Goal: Information Seeking & Learning: Find specific fact

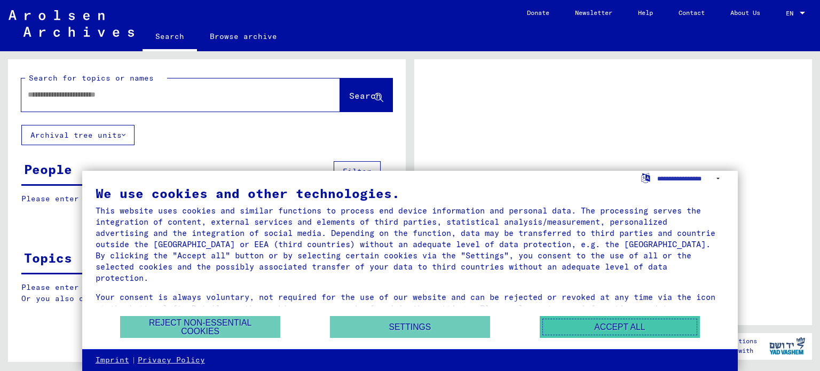
click at [566, 326] on button "Accept all" at bounding box center [619, 327] width 160 height 22
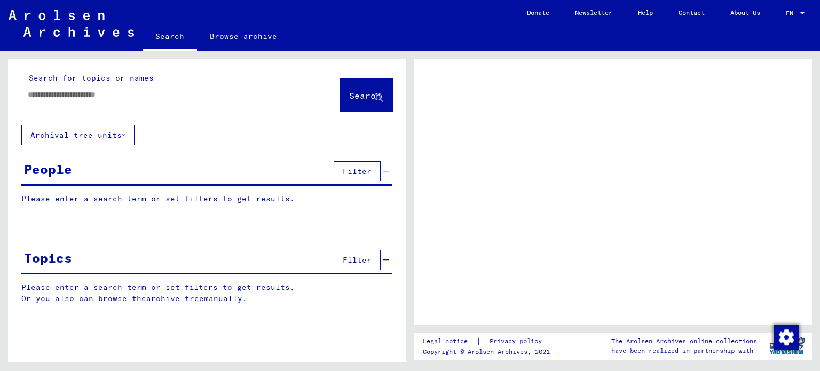
click at [236, 97] on input "text" at bounding box center [171, 94] width 287 height 11
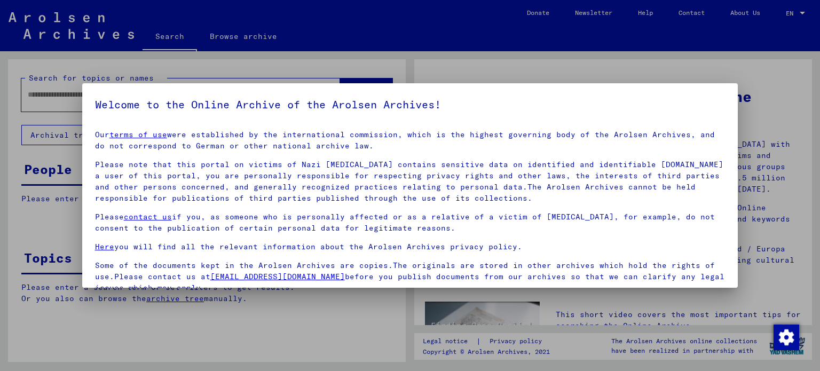
scroll to position [90, 0]
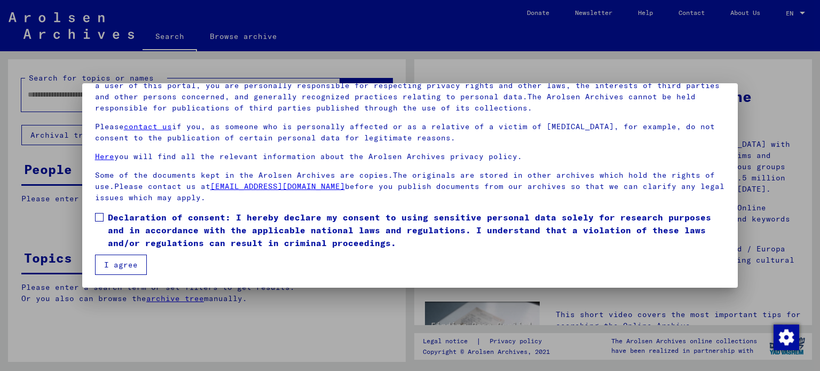
click at [97, 219] on span at bounding box center [99, 217] width 9 height 9
click at [113, 263] on button "I agree" at bounding box center [121, 264] width 52 height 20
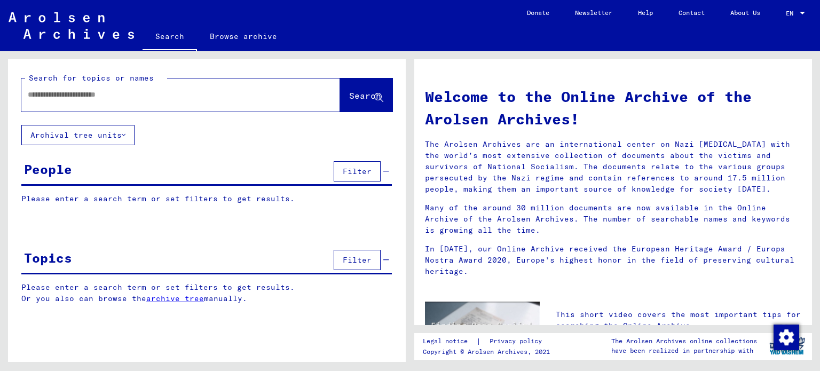
click at [180, 94] on input "text" at bounding box center [168, 94] width 280 height 11
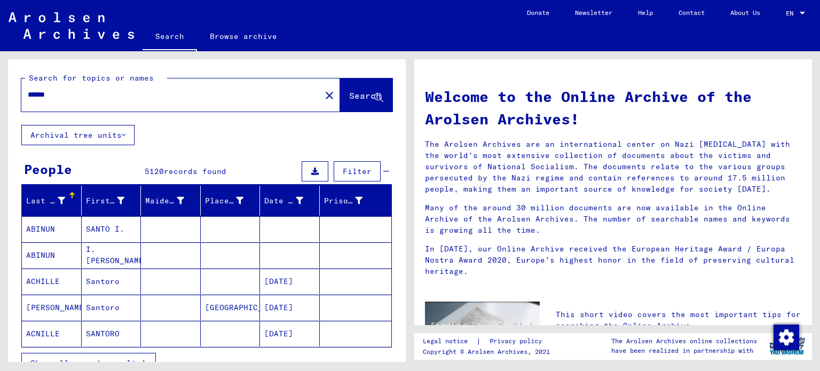
click at [112, 101] on div "*****" at bounding box center [164, 95] width 287 height 24
click at [61, 92] on input "*****" at bounding box center [168, 94] width 280 height 11
type input "*"
type input "*********"
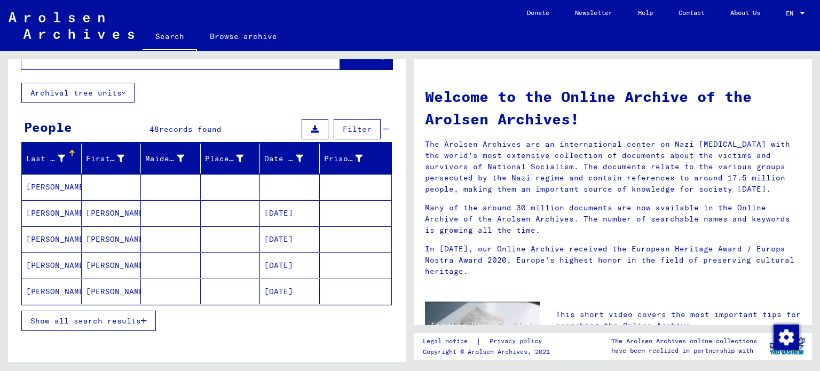
scroll to position [79, 0]
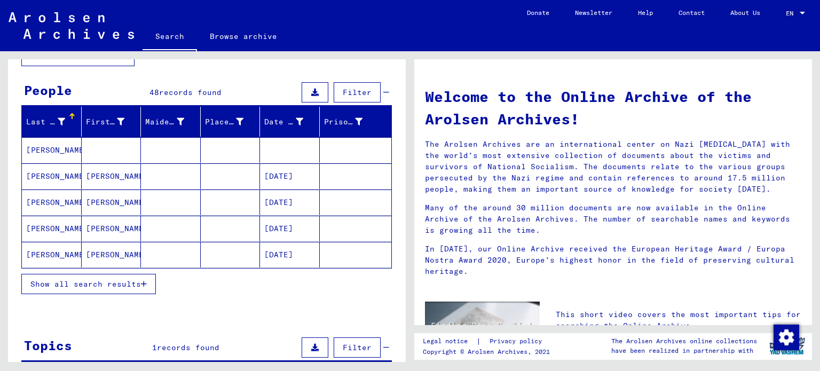
click at [125, 275] on button "Show all search results" at bounding box center [88, 284] width 134 height 20
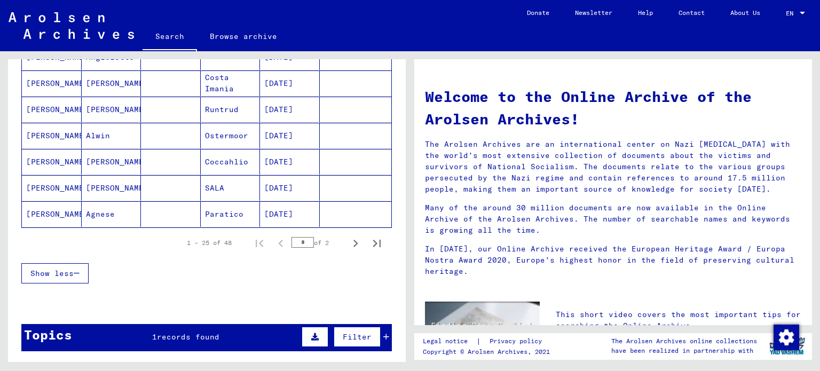
scroll to position [644, 0]
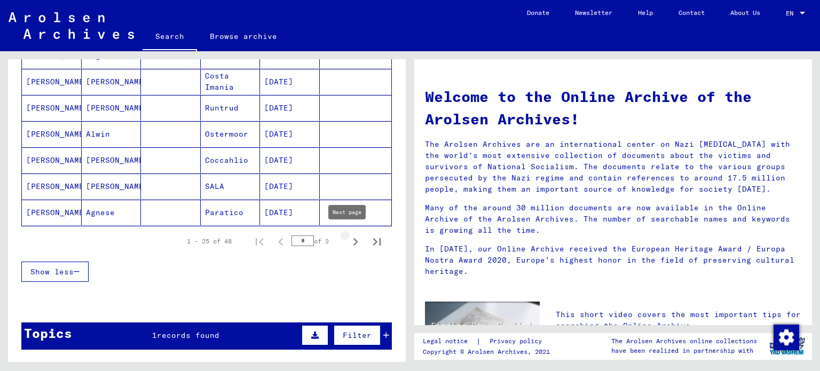
click at [353, 239] on icon "Next page" at bounding box center [355, 241] width 5 height 7
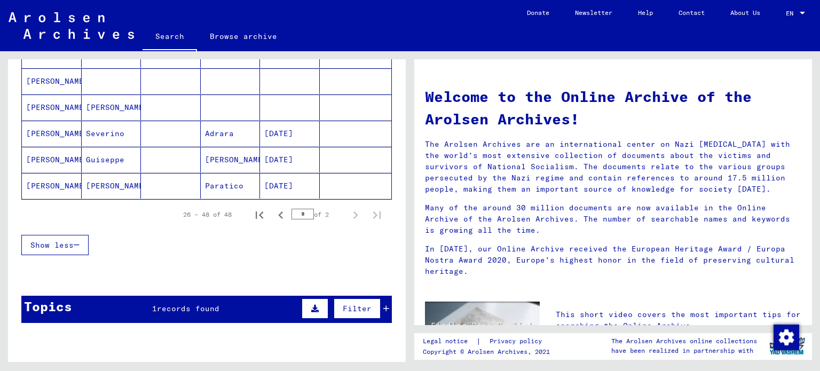
scroll to position [619, 0]
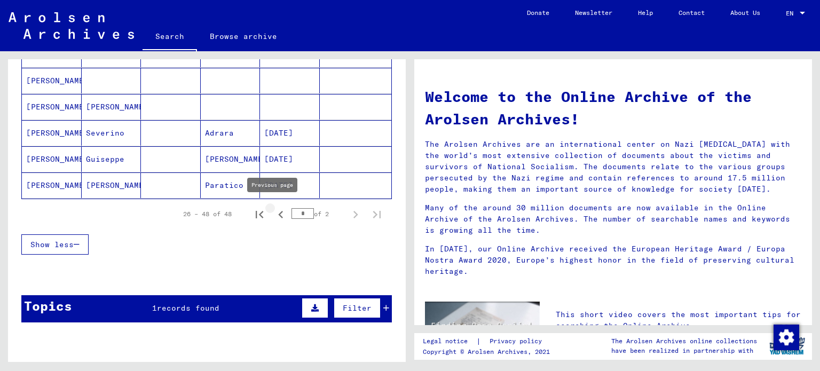
click at [274, 212] on icon "Previous page" at bounding box center [280, 214] width 15 height 15
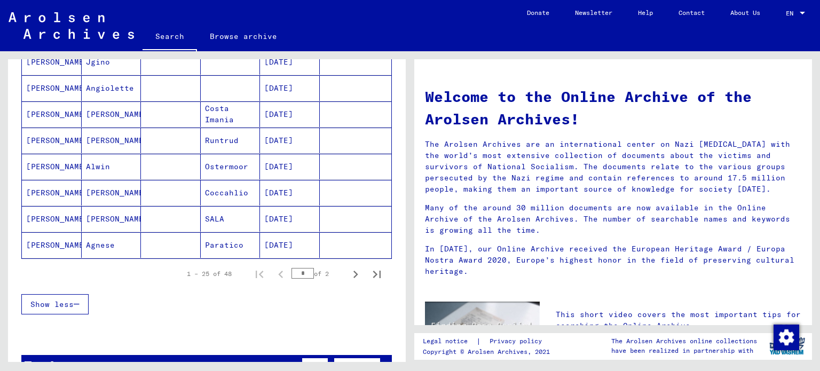
scroll to position [613, 0]
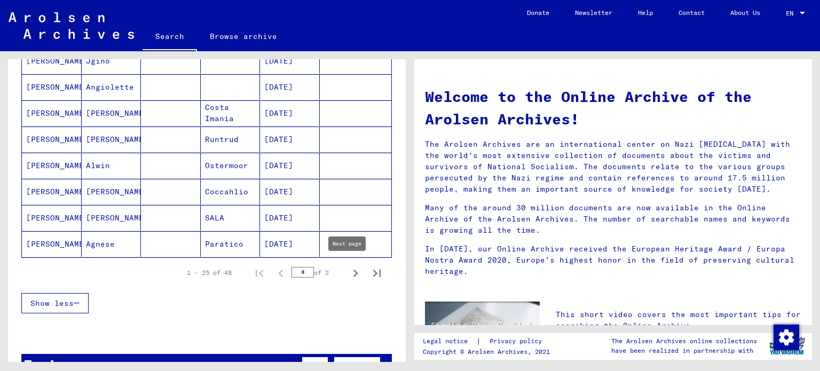
click at [348, 268] on icon "Next page" at bounding box center [355, 273] width 15 height 15
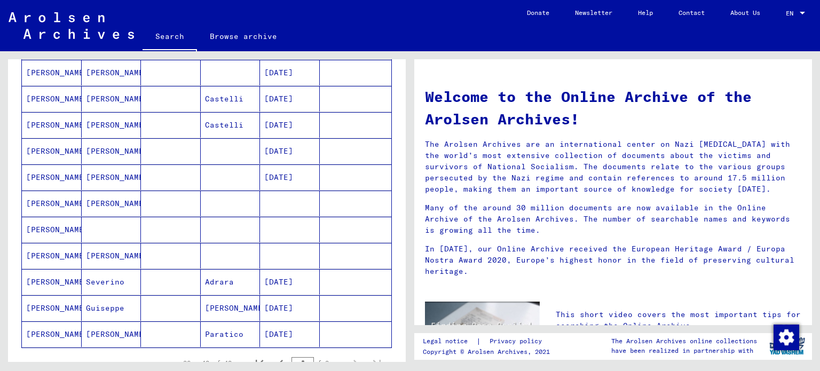
scroll to position [470, 0]
click at [58, 229] on mat-cell "[PERSON_NAME]" at bounding box center [52, 230] width 60 height 26
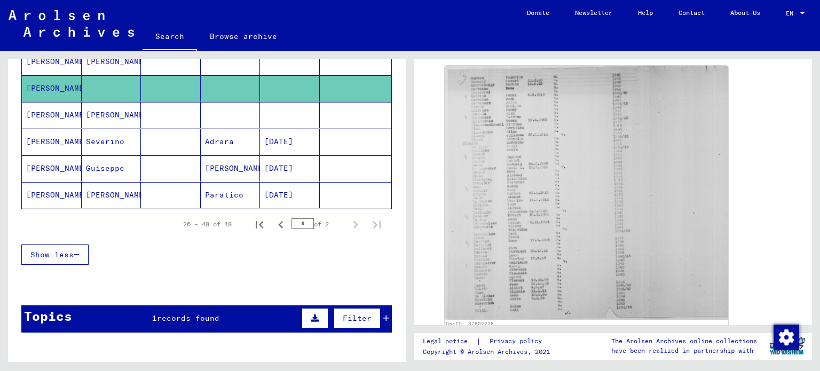
scroll to position [644, 0]
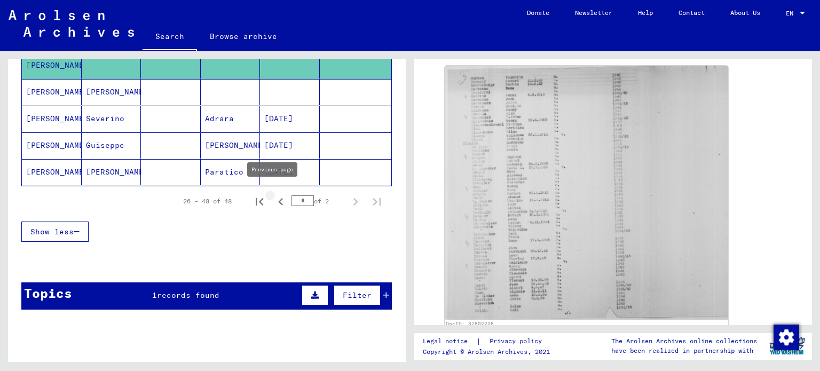
click at [273, 198] on icon "Previous page" at bounding box center [280, 201] width 15 height 15
type input "*"
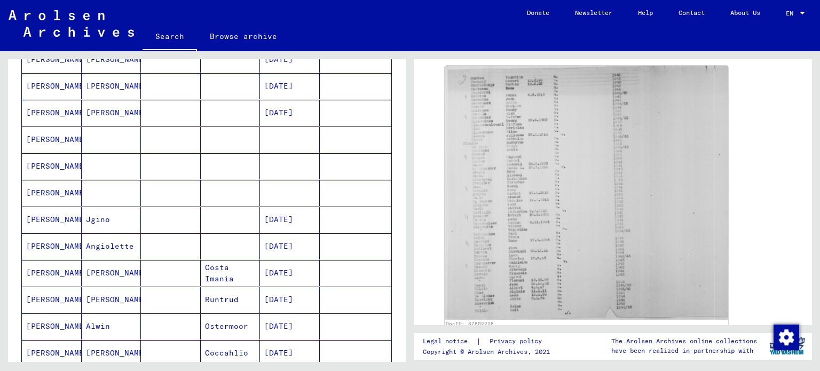
scroll to position [459, 0]
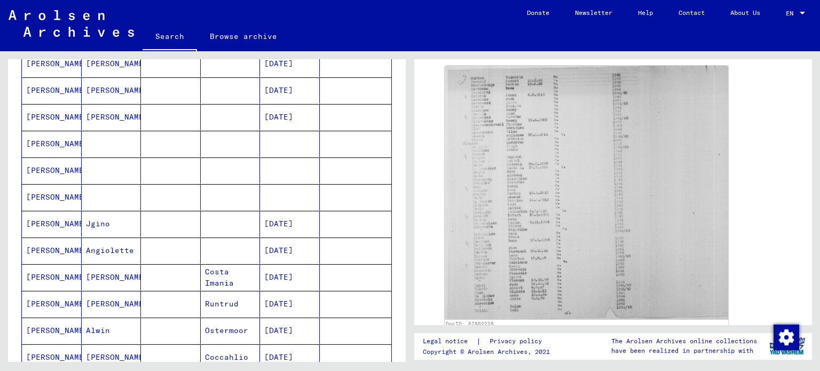
click at [59, 138] on mat-cell "[PERSON_NAME]" at bounding box center [52, 144] width 60 height 26
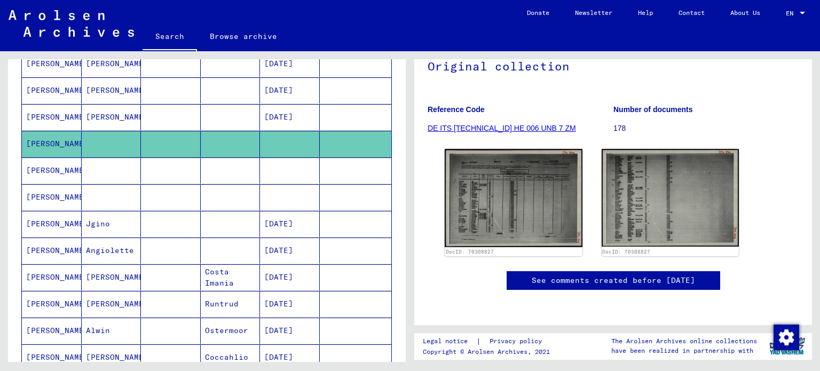
scroll to position [118, 0]
click at [41, 170] on mat-cell "[PERSON_NAME]" at bounding box center [52, 170] width 60 height 26
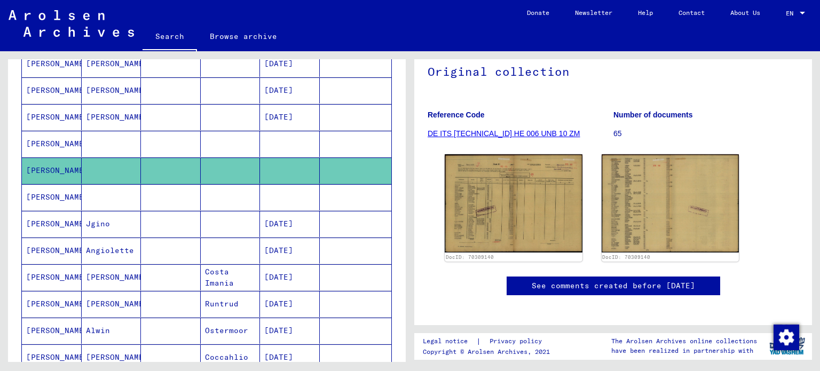
scroll to position [115, 0]
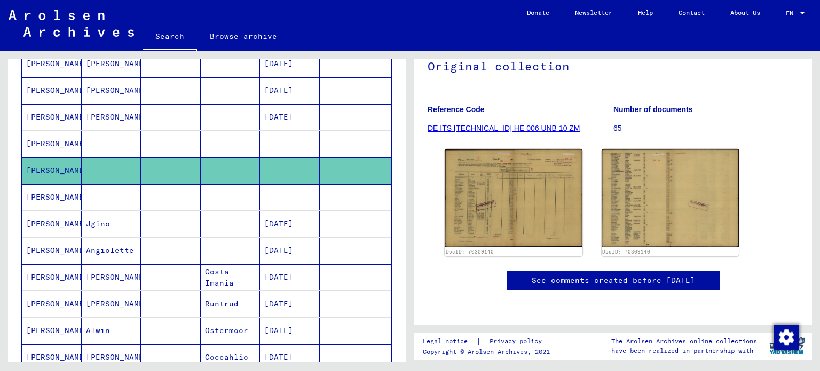
click at [57, 192] on mat-cell "[PERSON_NAME]" at bounding box center [52, 197] width 60 height 26
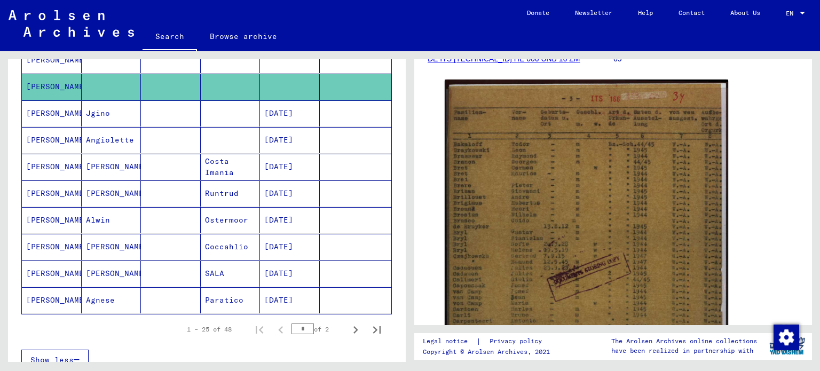
scroll to position [102, 0]
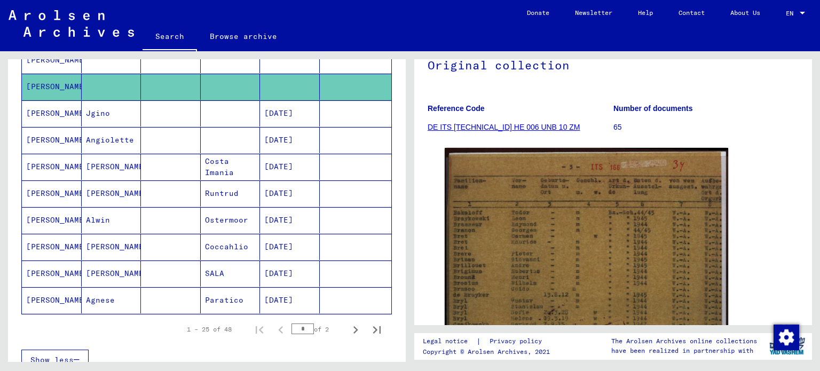
click at [478, 128] on link "DE ITS [TECHNICAL_ID] HE 006 UNB 10 ZM" at bounding box center [503, 127] width 153 height 9
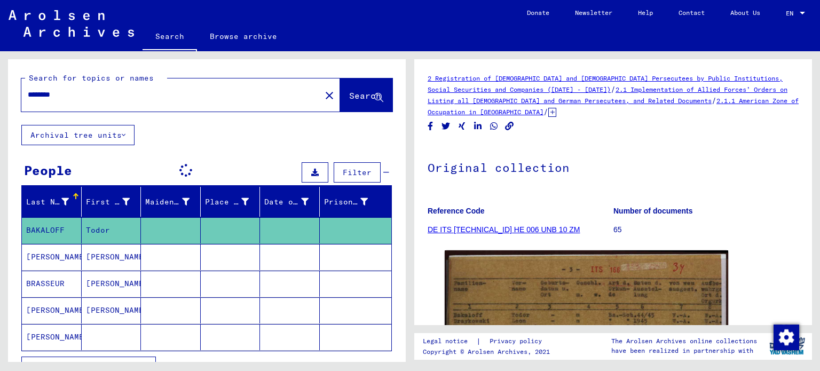
click at [130, 100] on input "********" at bounding box center [171, 94] width 287 height 11
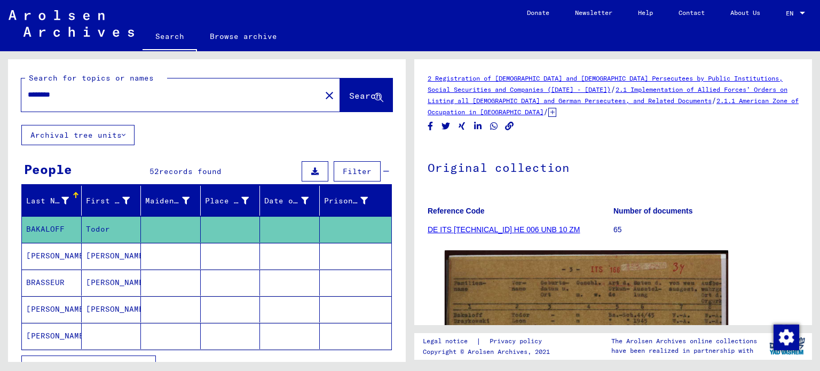
click at [130, 100] on input "********" at bounding box center [171, 94] width 287 height 11
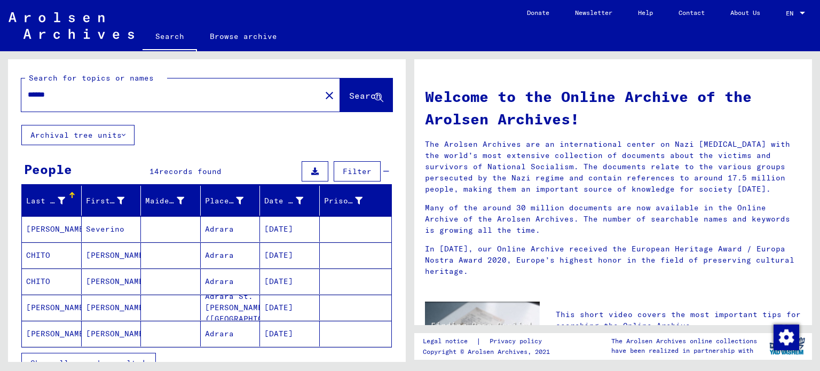
scroll to position [1, 0]
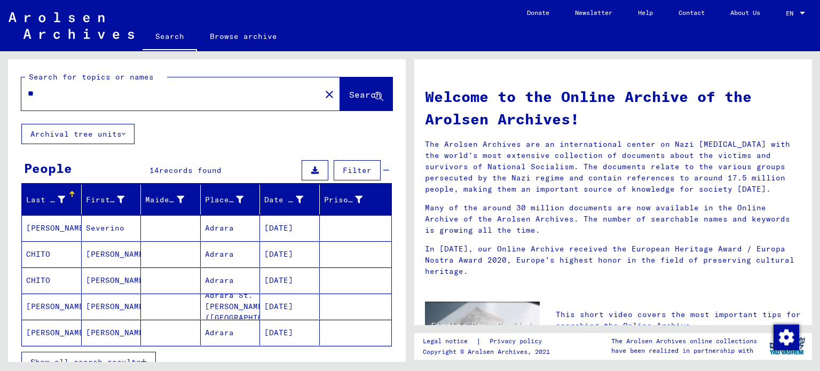
type input "*"
